Goal: Information Seeking & Learning: Learn about a topic

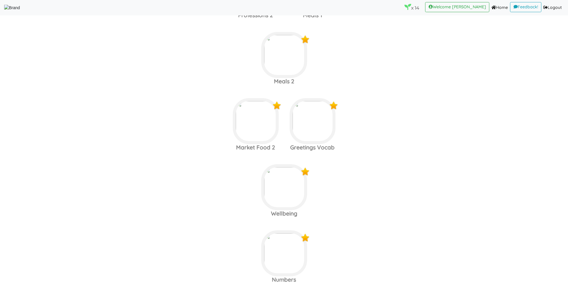
scroll to position [751, 0]
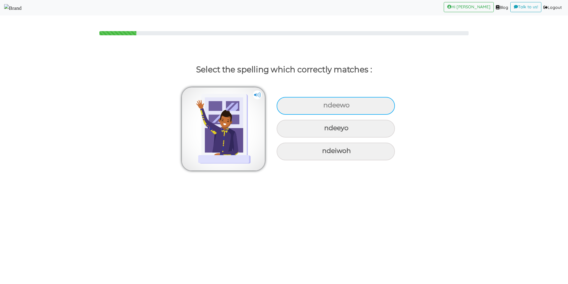
click at [307, 101] on div "ndeewo" at bounding box center [336, 106] width 118 height 18
click at [322, 103] on input "ndeewo" at bounding box center [324, 105] width 4 height 4
radio input "true"
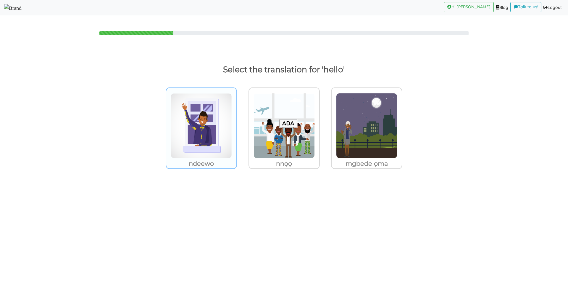
click at [218, 116] on img at bounding box center [201, 125] width 61 height 65
click at [236, 120] on input "ndeewo" at bounding box center [238, 122] width 4 height 4
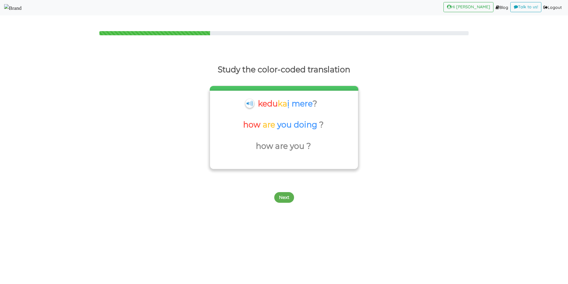
click at [260, 111] on p "how" at bounding box center [268, 103] width 20 height 14
click at [280, 197] on button "Next" at bounding box center [284, 197] width 20 height 11
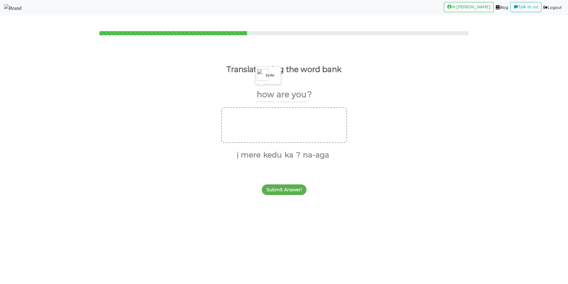
click at [267, 94] on p "how" at bounding box center [265, 94] width 17 height 15
click at [274, 94] on p "are" at bounding box center [265, 94] width 17 height 15
click at [274, 92] on p "you" at bounding box center [265, 94] width 17 height 15
click at [262, 90] on p "how" at bounding box center [265, 94] width 17 height 15
click at [271, 151] on button "kedu" at bounding box center [271, 154] width 21 height 11
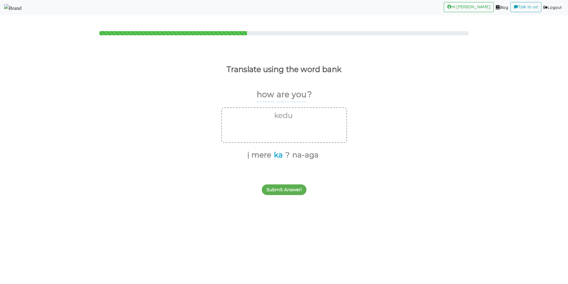
click at [276, 152] on button "ka" at bounding box center [277, 154] width 11 height 11
click at [267, 152] on button "ị mere" at bounding box center [264, 154] width 26 height 11
click at [268, 152] on button "?" at bounding box center [267, 154] width 6 height 11
click at [279, 187] on button "Submit Answer!" at bounding box center [284, 189] width 45 height 11
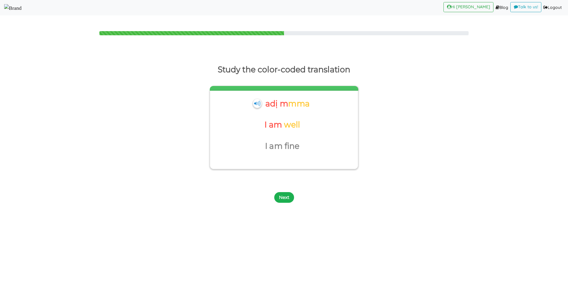
click at [286, 194] on button "Next" at bounding box center [284, 197] width 20 height 11
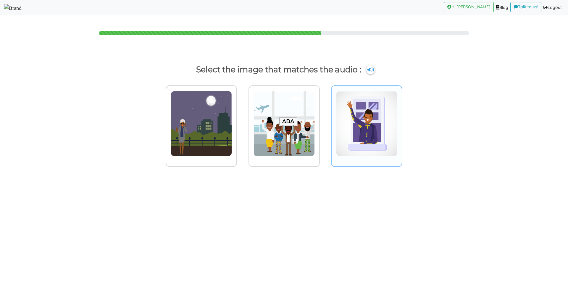
click at [232, 102] on img at bounding box center [201, 123] width 61 height 65
click at [241, 118] on input "radio" at bounding box center [238, 120] width 4 height 4
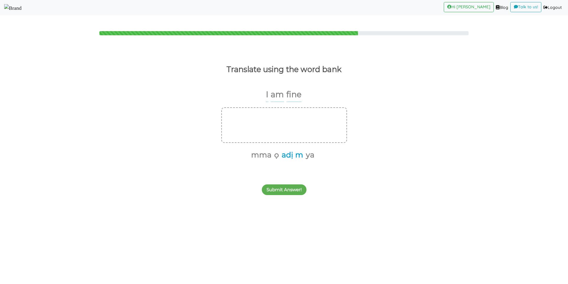
click at [293, 155] on button "adị m" at bounding box center [292, 154] width 24 height 11
click at [277, 155] on button "mma" at bounding box center [272, 154] width 22 height 11
click at [281, 189] on button "Submit Answer!" at bounding box center [284, 189] width 45 height 11
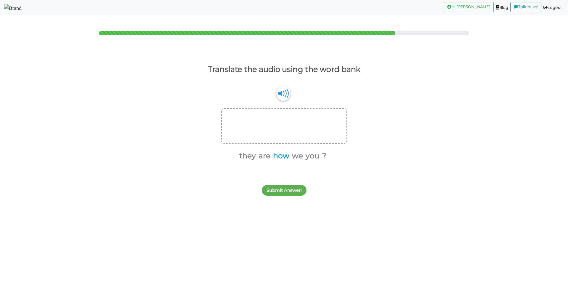
click at [281, 157] on button "how" at bounding box center [280, 155] width 18 height 11
click at [272, 157] on button "are" at bounding box center [273, 155] width 14 height 11
click at [291, 155] on button "you" at bounding box center [295, 155] width 16 height 11
click at [296, 155] on button "?" at bounding box center [298, 155] width 6 height 11
click at [282, 191] on button "Submit Answer!" at bounding box center [284, 190] width 45 height 11
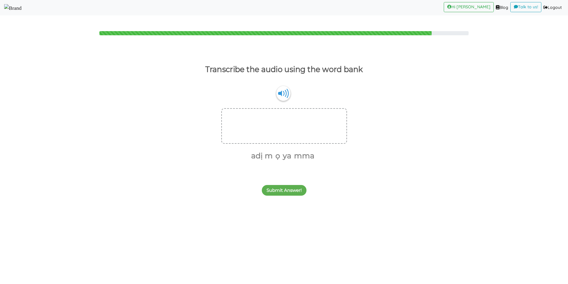
click at [282, 191] on button "Submit Answer!" at bounding box center [284, 190] width 45 height 11
click at [282, 191] on button "Next Question" at bounding box center [284, 194] width 41 height 11
click at [295, 155] on button "adị m" at bounding box center [303, 154] width 24 height 11
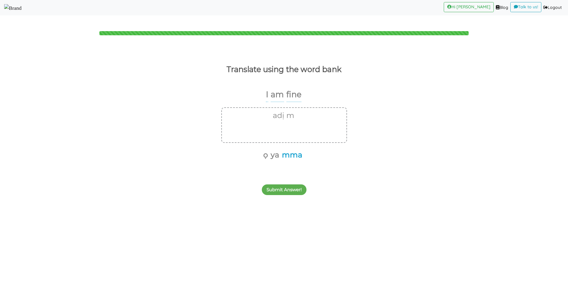
click at [295, 155] on button "mma" at bounding box center [291, 154] width 22 height 11
click at [284, 191] on button "Submit Answer!" at bounding box center [284, 189] width 45 height 11
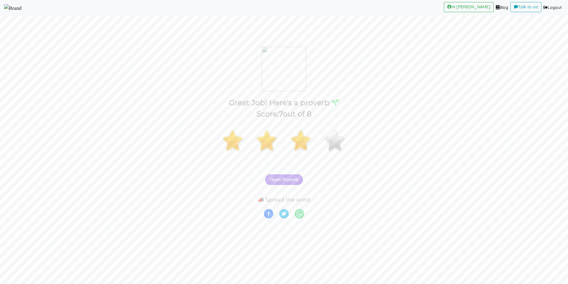
click at [285, 176] on button "Open Proverb" at bounding box center [284, 179] width 38 height 11
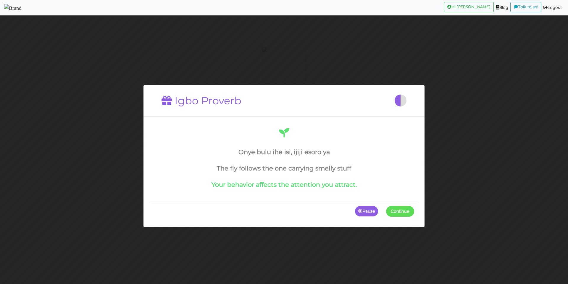
click at [390, 208] on button "Continue" at bounding box center [400, 211] width 28 height 11
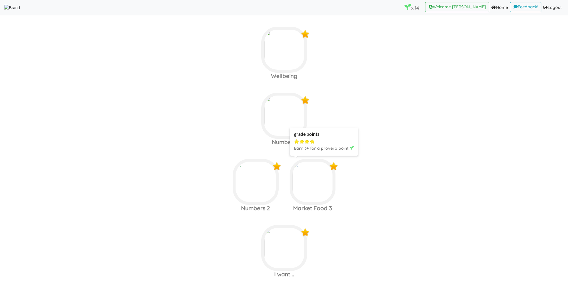
scroll to position [867, 0]
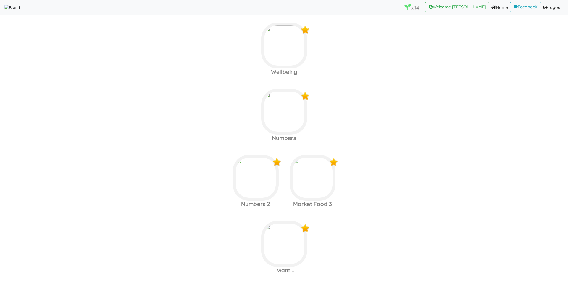
click at [4, 11] on area at bounding box center [4, 11] width 0 height 0
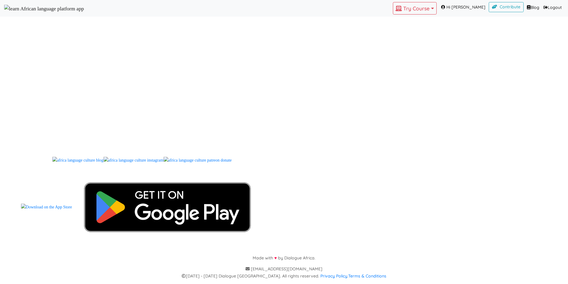
scroll to position [704, 0]
click at [411, 11] on button "Try Course Toggle Dropdown" at bounding box center [415, 8] width 44 height 12
click at [412, 39] on link "YORUBA" at bounding box center [413, 34] width 41 height 9
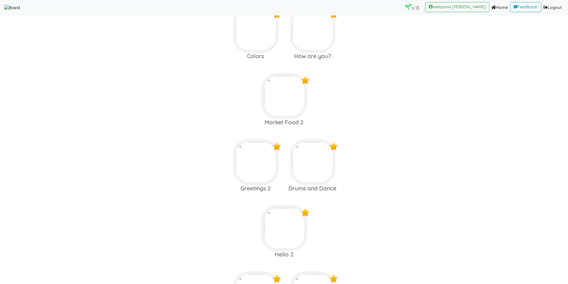
scroll to position [645, 0]
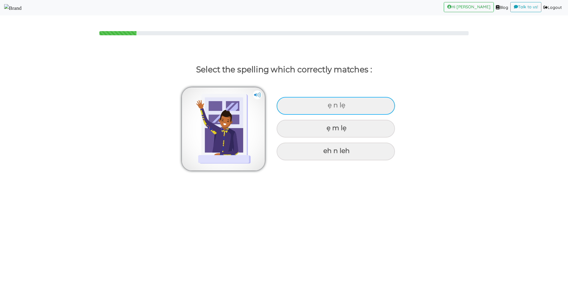
click at [329, 109] on div "ẹ n lẹ" at bounding box center [336, 106] width 118 height 18
click at [329, 107] on input "ẹ n lẹ" at bounding box center [329, 105] width 4 height 4
radio input "true"
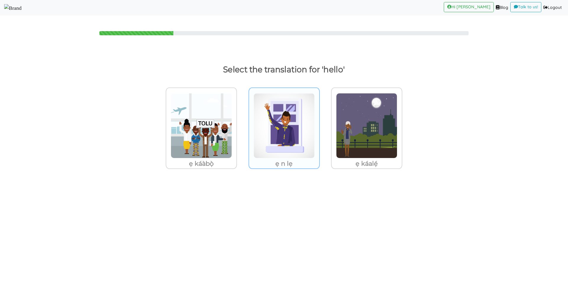
click at [232, 128] on img at bounding box center [201, 125] width 61 height 65
click at [241, 124] on input "ẹ n lẹ" at bounding box center [238, 122] width 4 height 4
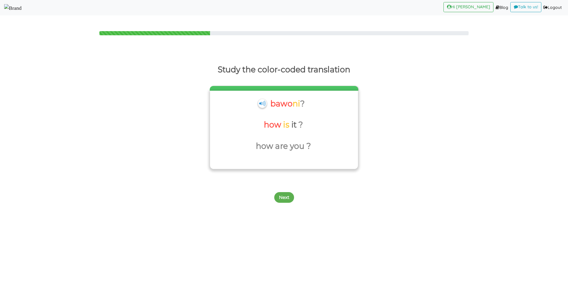
click at [281, 161] on div "bawo ni ? how is it ? how are you ?" at bounding box center [284, 130] width 148 height 78
click at [286, 197] on button "Next" at bounding box center [284, 197] width 20 height 11
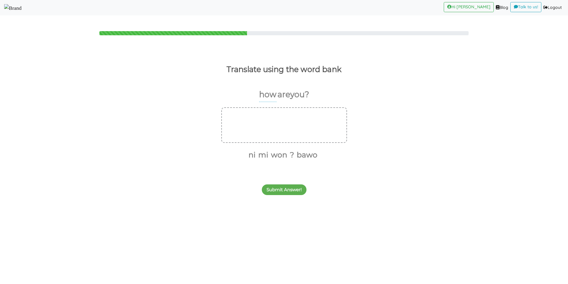
click at [293, 93] on p "you" at bounding box center [297, 94] width 15 height 14
click at [289, 94] on p "are" at bounding box center [284, 94] width 13 height 14
